Goal: Use online tool/utility: Utilize a website feature to perform a specific function

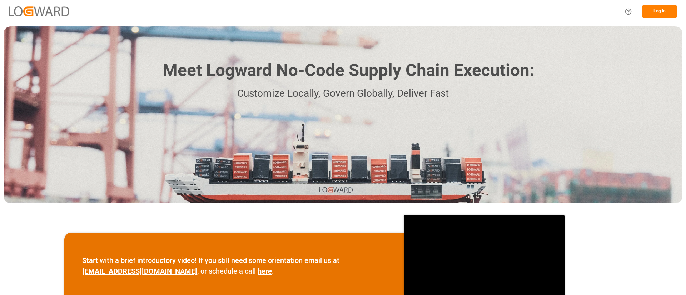
click at [663, 9] on button "Log In" at bounding box center [660, 11] width 36 height 13
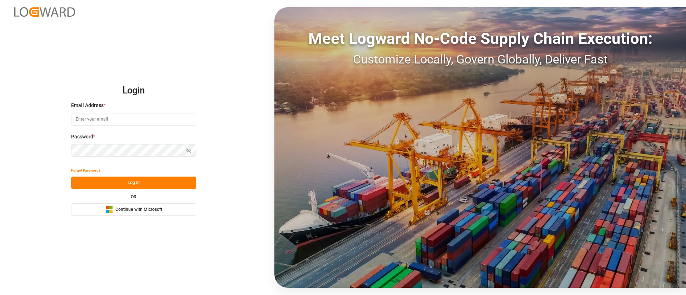
click at [157, 213] on span "Continue with Microsoft" at bounding box center [138, 210] width 47 height 6
click at [153, 213] on span "Continue with Microsoft" at bounding box center [138, 210] width 47 height 6
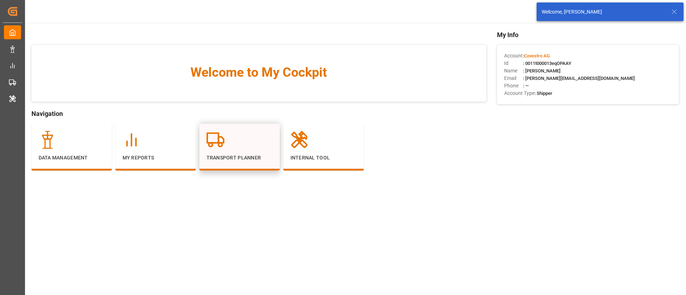
click at [233, 145] on div at bounding box center [239, 140] width 66 height 18
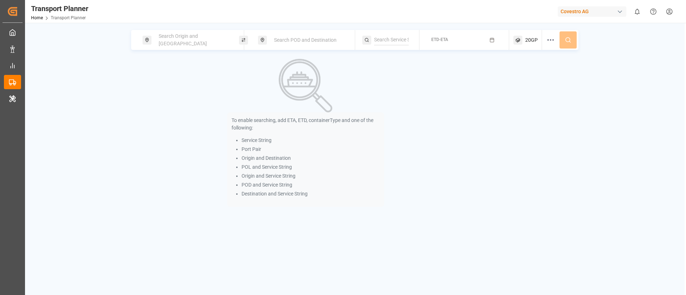
click at [175, 33] on div "Search Origin and [GEOGRAPHIC_DATA]" at bounding box center [191, 40] width 96 height 20
click at [186, 31] on div "Search Origin and [GEOGRAPHIC_DATA]" at bounding box center [191, 40] width 96 height 20
click at [185, 43] on span "Search Origin and [GEOGRAPHIC_DATA]" at bounding box center [183, 39] width 48 height 13
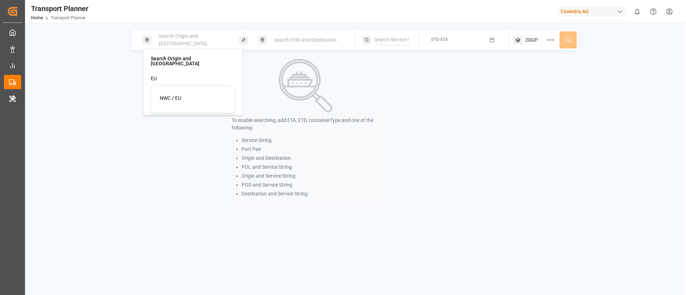
click at [174, 95] on span "NWC / EU" at bounding box center [170, 98] width 21 height 6
type input "NWC / EU"
click at [286, 37] on span "Search POD and Destination" at bounding box center [305, 40] width 63 height 6
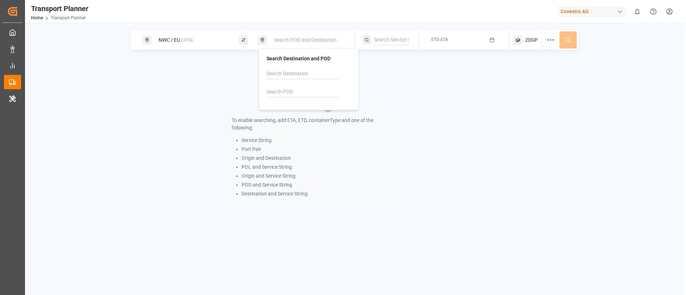
click at [286, 91] on input at bounding box center [302, 92] width 72 height 11
paste input "USCHT"
type input "USCHT"
click at [289, 114] on b "USCHT" at bounding box center [293, 112] width 16 height 6
click at [388, 34] on div at bounding box center [390, 40] width 57 height 20
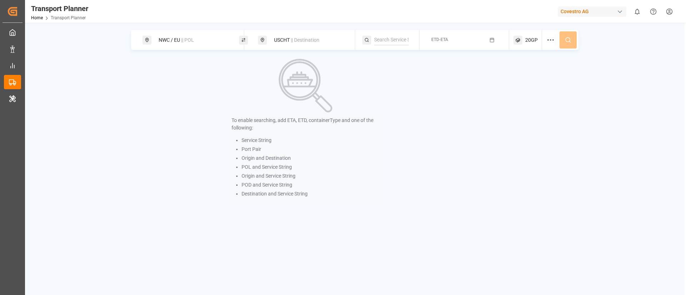
click at [386, 39] on input at bounding box center [391, 40] width 35 height 11
paste input "TAT"
type input "TAT"
click at [389, 57] on span "TAT" at bounding box center [387, 59] width 8 height 6
click at [442, 36] on div "ETD-ETA" at bounding box center [439, 40] width 17 height 9
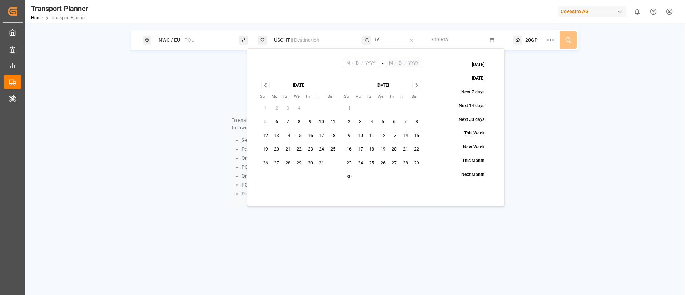
click at [267, 135] on button "12" at bounding box center [265, 135] width 11 height 11
type input "10"
type input "12"
type input "2025"
click at [415, 86] on icon "Go to next month" at bounding box center [417, 85] width 8 height 9
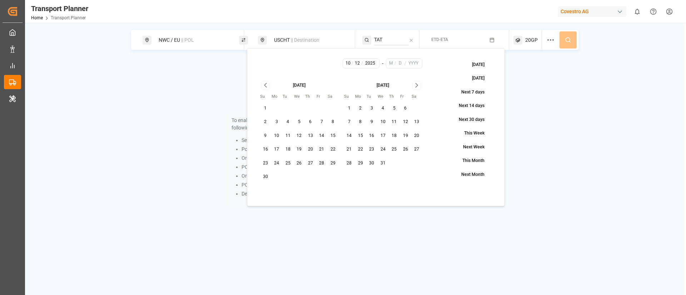
click at [415, 86] on icon "Go to next month" at bounding box center [417, 85] width 8 height 9
click at [419, 161] on button "31" at bounding box center [416, 163] width 11 height 11
type input "1"
type input "31"
type input "2026"
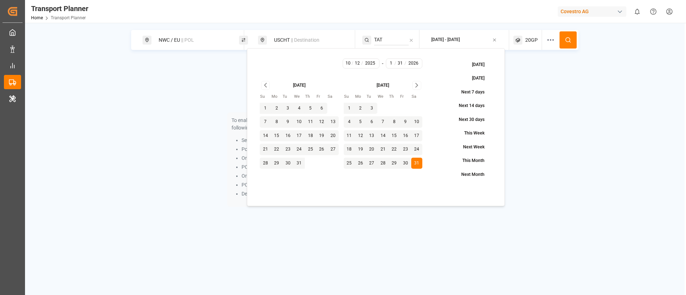
click at [568, 40] on icon at bounding box center [568, 40] width 6 height 6
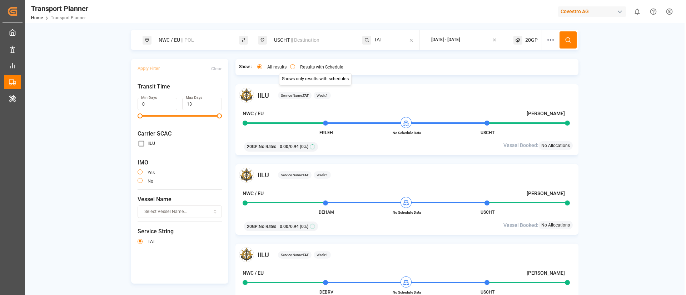
click at [316, 68] on label "Results with Schedule" at bounding box center [321, 67] width 43 height 4
click at [295, 68] on button "Results with Schedule" at bounding box center [292, 66] width 5 height 5
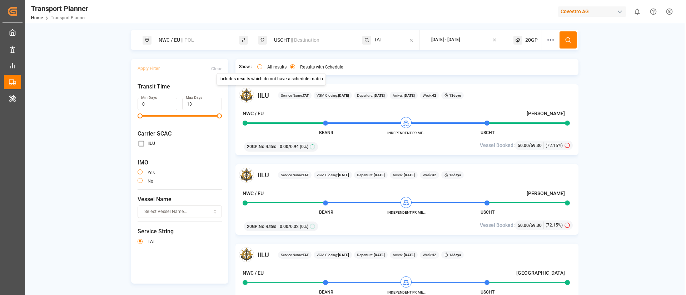
click at [274, 66] on label "All results" at bounding box center [276, 67] width 19 height 4
click at [262, 66] on button "All results" at bounding box center [259, 66] width 5 height 5
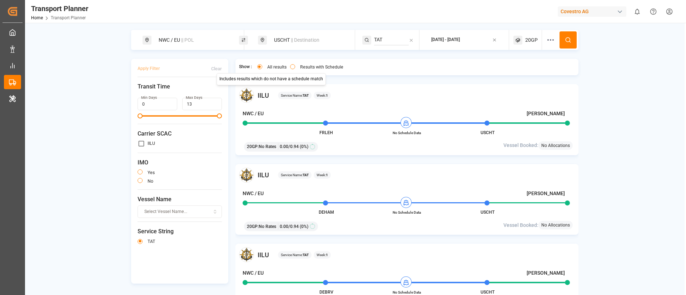
click at [290, 46] on div "USCHT || Destination" at bounding box center [308, 40] width 77 height 13
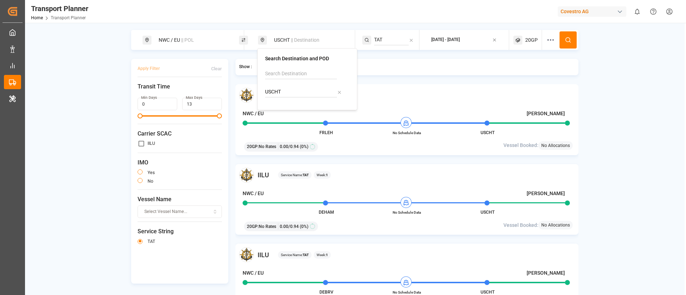
click at [286, 93] on input "USCHT" at bounding box center [301, 92] width 72 height 11
paste input "ILHFA"
type input "ILHFA"
click at [282, 117] on div "[GEOGRAPHIC_DATA]" at bounding box center [298, 119] width 48 height 8
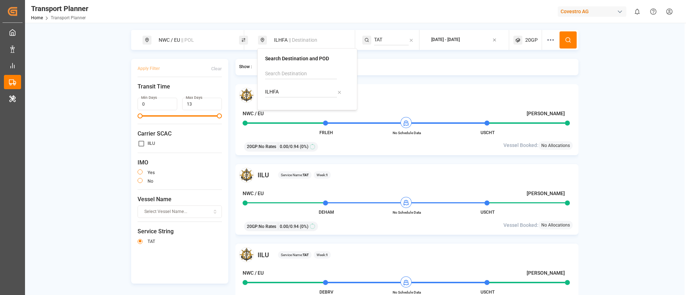
click at [389, 36] on input "TAT" at bounding box center [391, 40] width 35 height 11
paste input "ZNI"
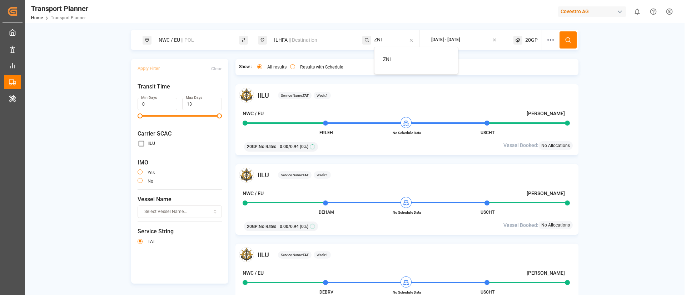
type input "ZNI"
click at [389, 61] on span "ZNI" at bounding box center [387, 59] width 8 height 6
click at [565, 40] on icon at bounding box center [568, 40] width 6 height 6
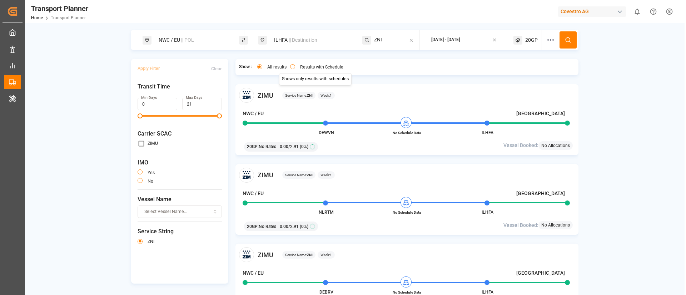
click at [309, 69] on label "Results with Schedule" at bounding box center [321, 67] width 43 height 4
click at [295, 69] on button "Results with Schedule" at bounding box center [292, 66] width 5 height 5
